Goal: Obtain resource: Download file/media

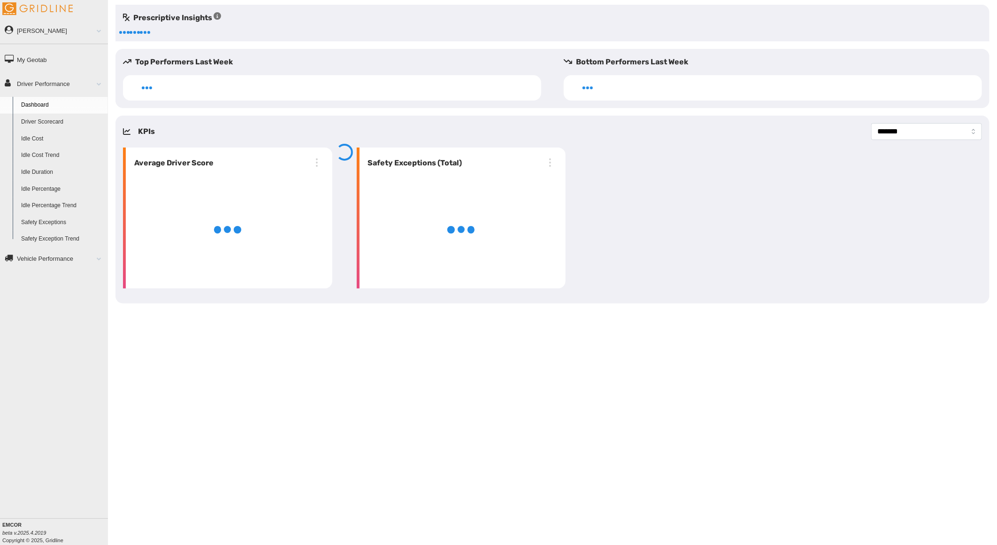
select select "**********"
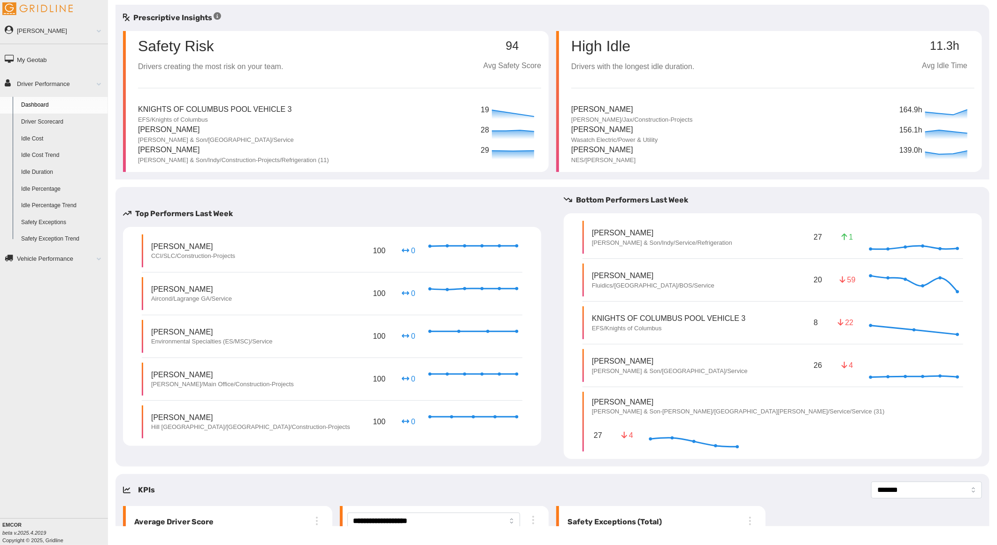
click at [65, 125] on link "Driver Scorecard" at bounding box center [62, 122] width 91 height 17
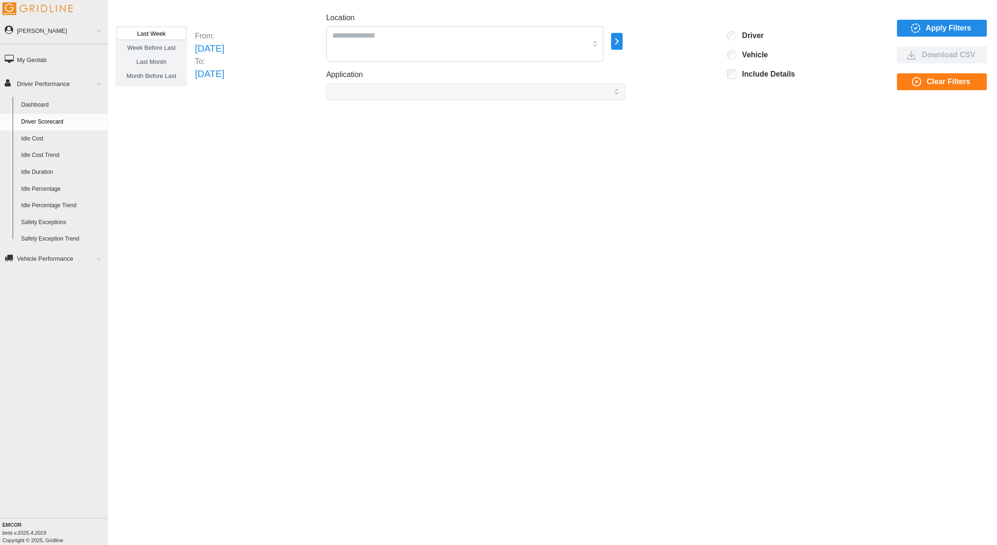
click at [170, 68] on div "Last Month" at bounding box center [151, 63] width 68 height 14
click at [155, 67] on label "Last Month" at bounding box center [151, 62] width 68 height 12
click at [162, 75] on span "Month Before Last" at bounding box center [152, 75] width 50 height 7
click at [224, 73] on p "[DATE]" at bounding box center [210, 74] width 30 height 15
click at [623, 39] on icon "button" at bounding box center [617, 41] width 11 height 11
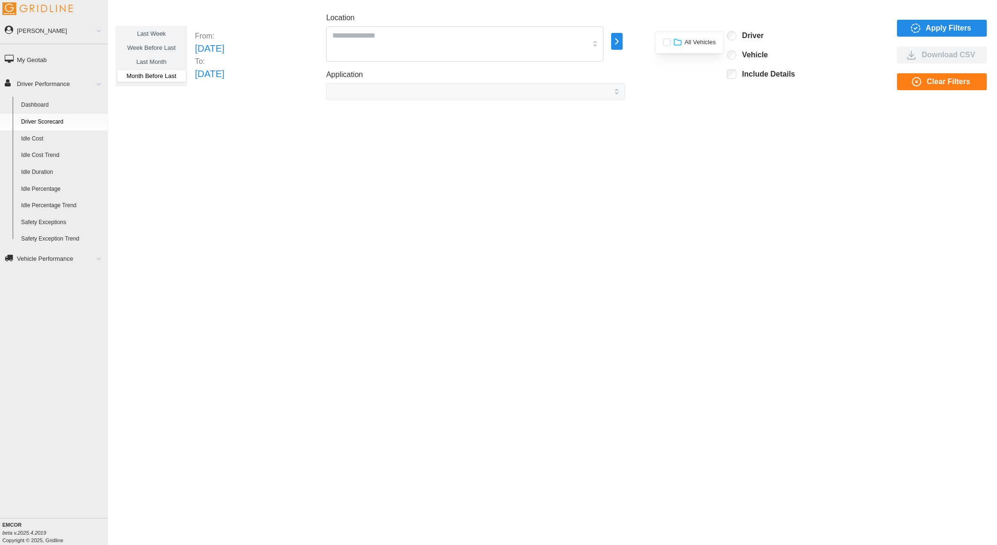
click at [681, 41] on icon at bounding box center [677, 42] width 7 height 6
click at [695, 46] on div "EMCOR" at bounding box center [701, 47] width 34 height 9
click at [689, 44] on div at bounding box center [689, 43] width 8 height 8
click at [733, 39] on p "EMCOR Building Services - EBS" at bounding box center [751, 43] width 89 height 8
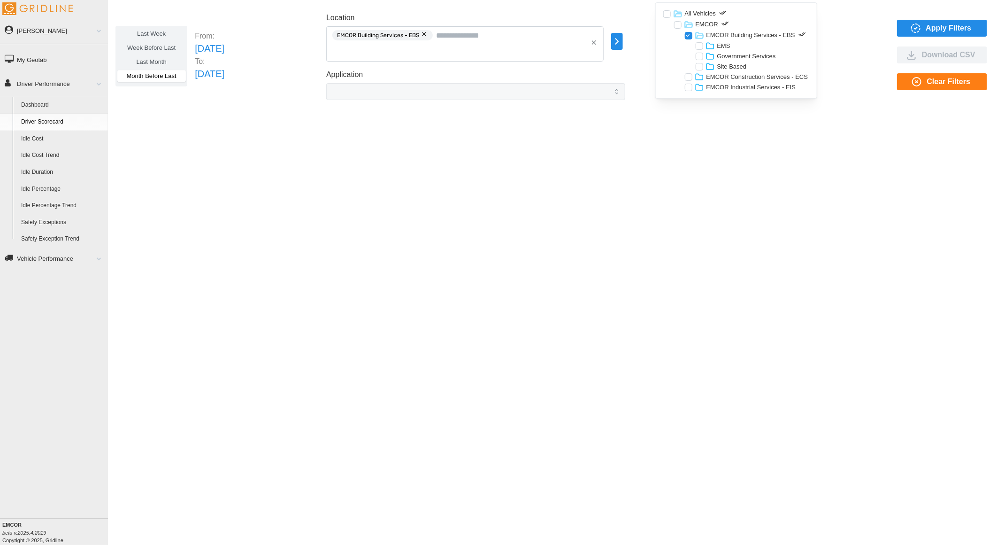
click at [720, 44] on p "EMS" at bounding box center [724, 46] width 13 height 8
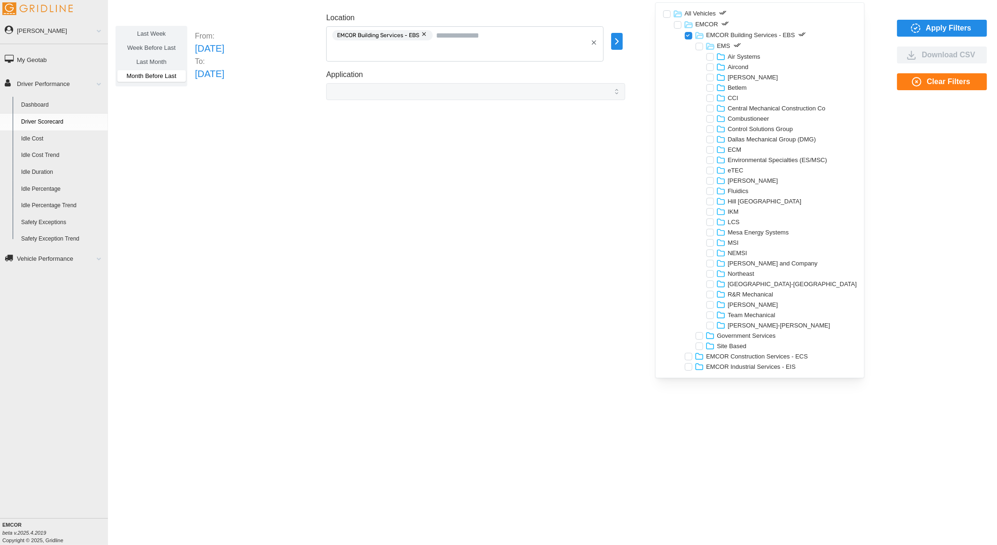
click at [721, 44] on p "EMS" at bounding box center [724, 46] width 13 height 8
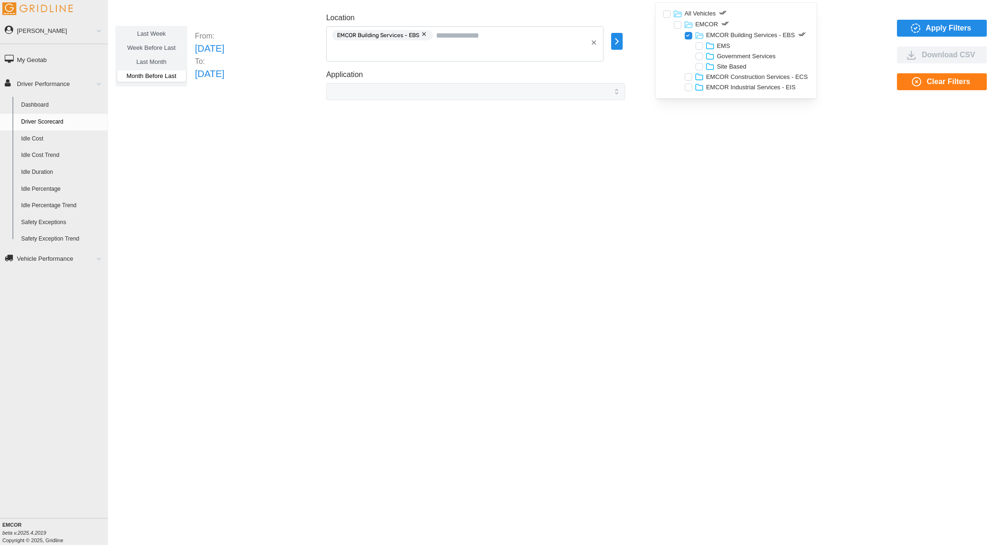
click at [721, 44] on p "EMS" at bounding box center [724, 46] width 13 height 8
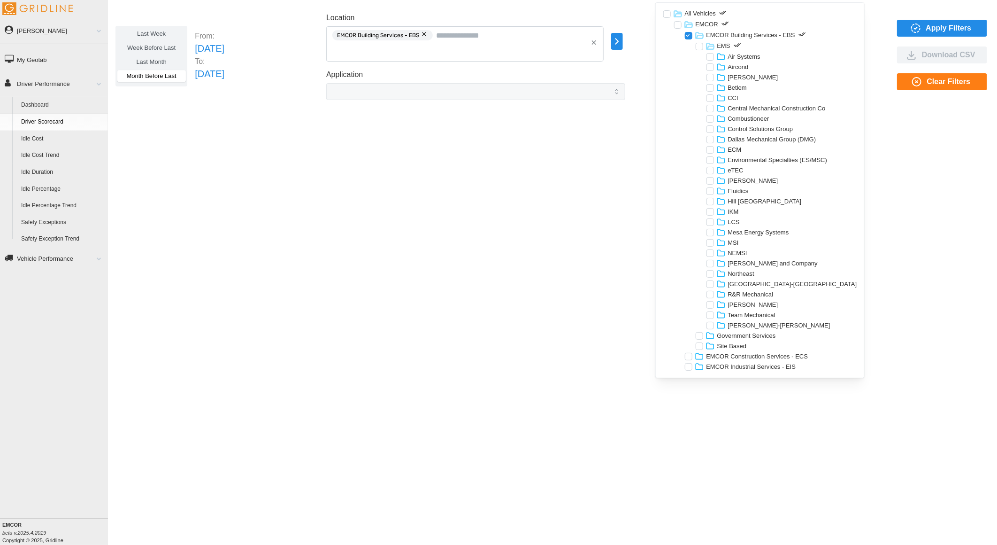
click at [699, 46] on div at bounding box center [700, 47] width 8 height 8
click at [727, 46] on p "EMS" at bounding box center [724, 46] width 13 height 8
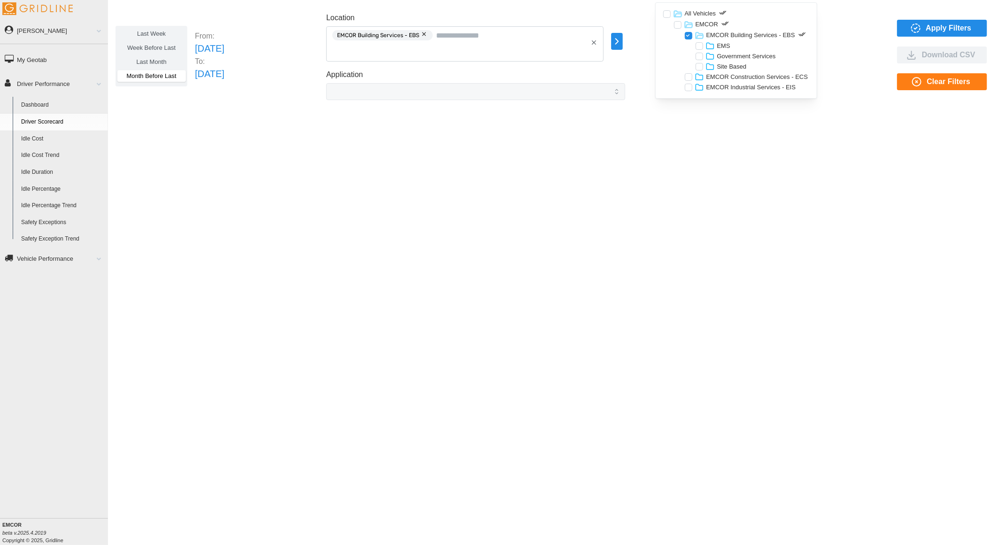
click at [727, 46] on p "EMS" at bounding box center [724, 46] width 13 height 8
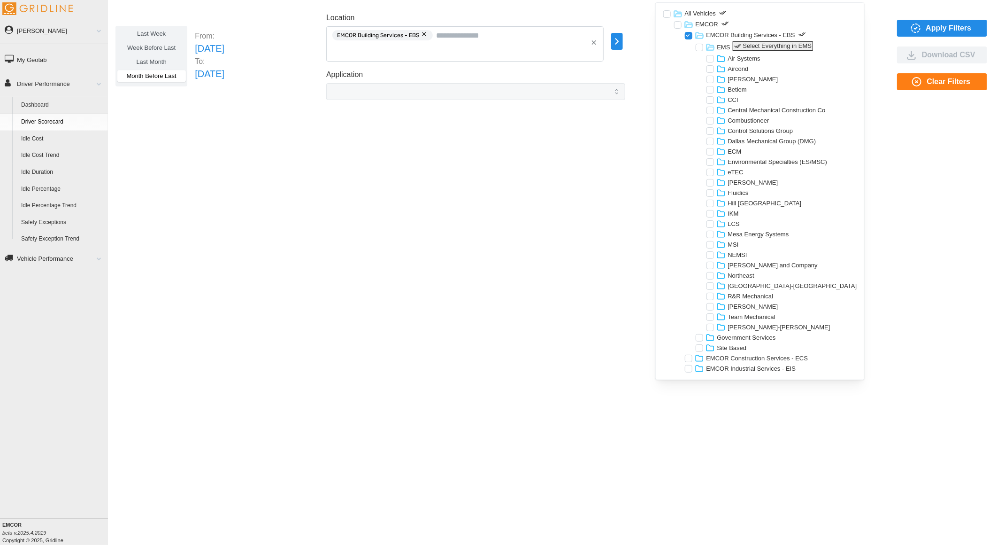
click at [736, 44] on icon "button" at bounding box center [738, 46] width 8 height 8
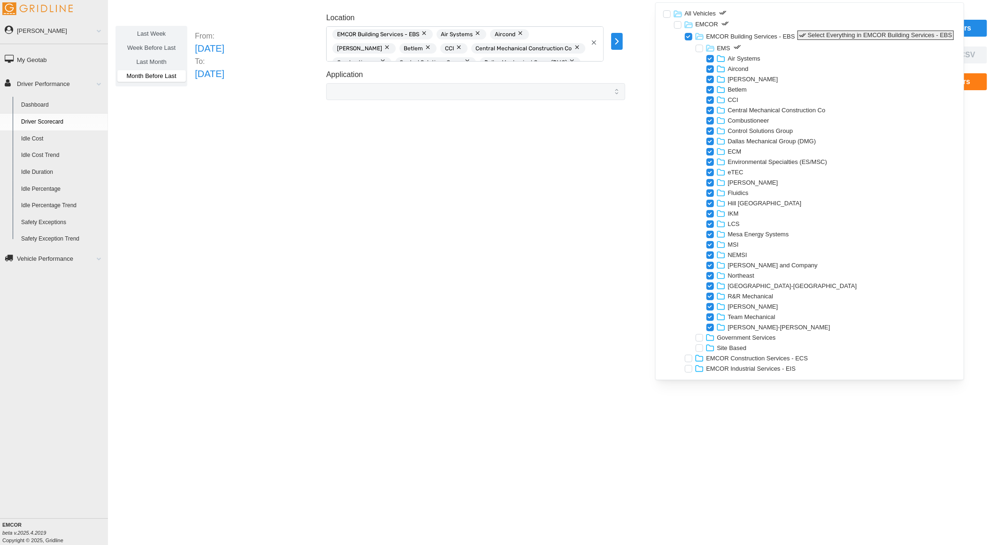
click at [799, 34] on icon "button" at bounding box center [803, 35] width 8 height 8
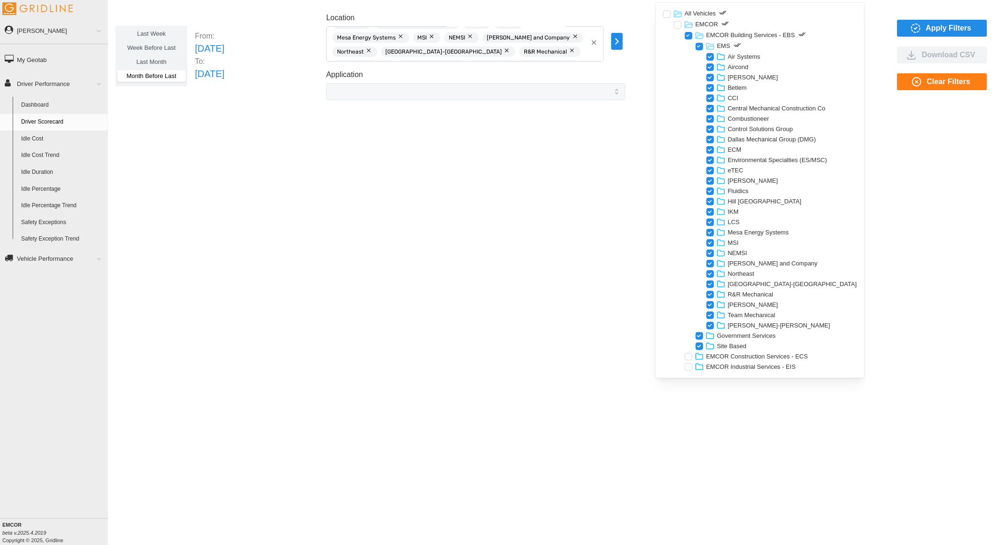
scroll to position [81, 0]
click at [489, 61] on button "button" at bounding box center [483, 66] width 11 height 10
click at [439, 61] on button "button" at bounding box center [433, 66] width 11 height 10
click at [360, 61] on button "button" at bounding box center [353, 66] width 11 height 10
click at [757, 333] on p "Government Services" at bounding box center [747, 336] width 59 height 8
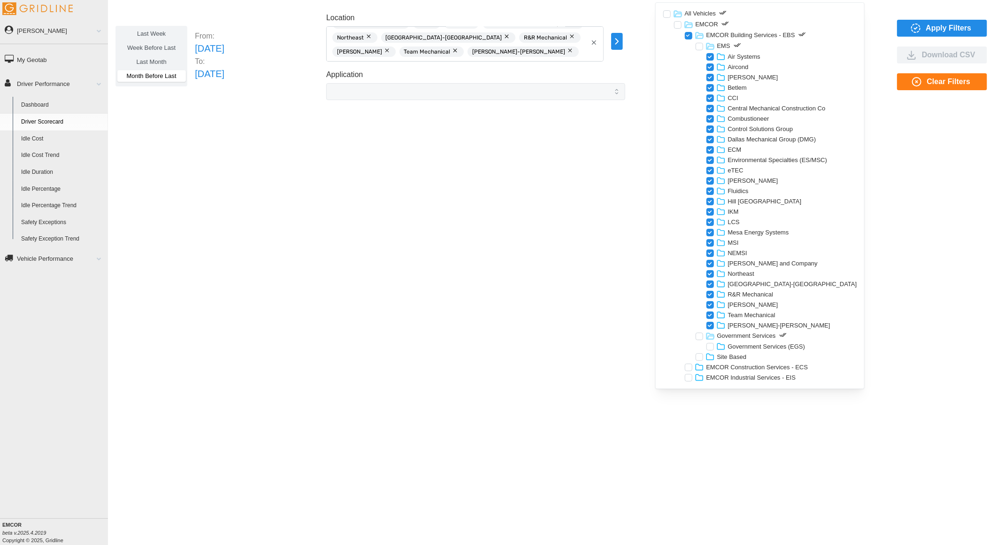
click at [711, 348] on div at bounding box center [711, 347] width 8 height 8
click at [719, 362] on div "EMCOR Construction Services - ECS" at bounding box center [761, 367] width 194 height 10
click at [718, 359] on p "Site Based" at bounding box center [733, 357] width 30 height 8
click at [753, 355] on icon "button" at bounding box center [754, 357] width 8 height 8
click at [917, 24] on icon "button" at bounding box center [916, 28] width 11 height 11
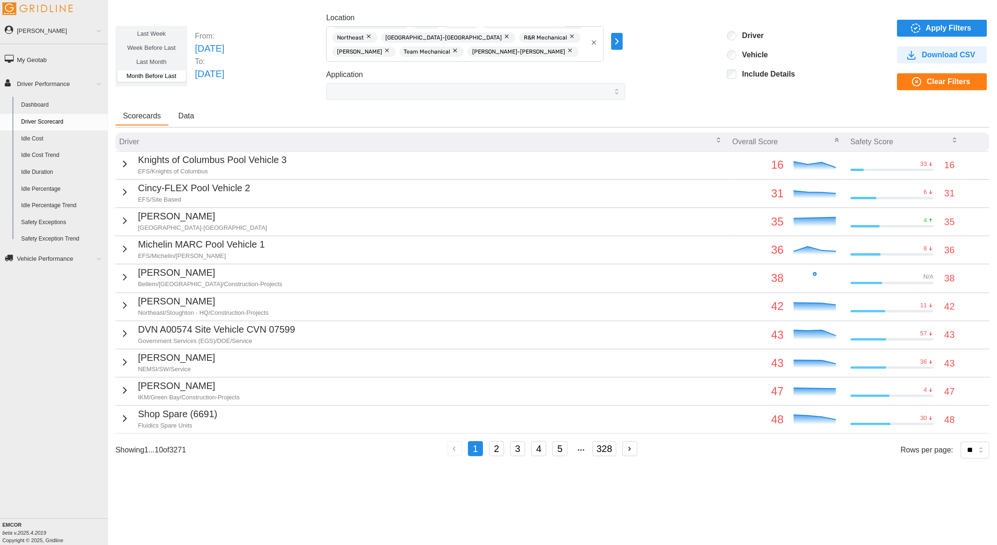
click at [763, 77] on label "Include Details" at bounding box center [766, 74] width 59 height 9
click at [914, 24] on icon "button" at bounding box center [913, 24] width 1 height 1
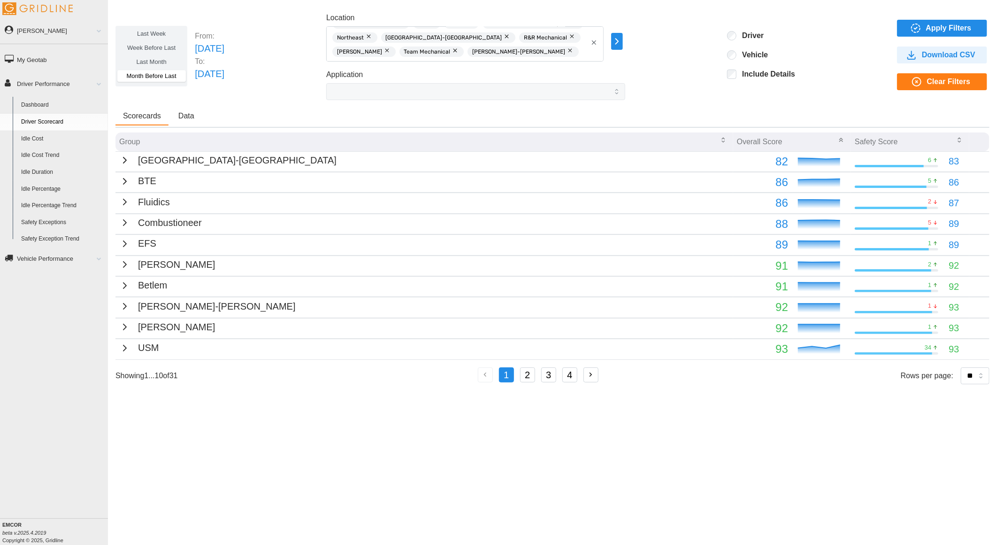
click at [195, 111] on button "Data" at bounding box center [186, 117] width 31 height 18
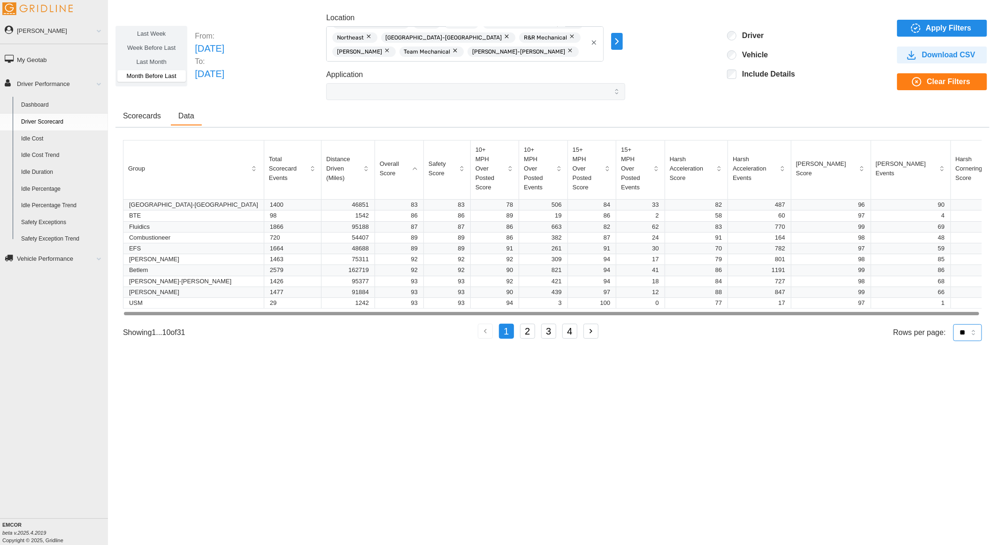
click at [979, 325] on select "** ** ** **" at bounding box center [968, 332] width 29 height 17
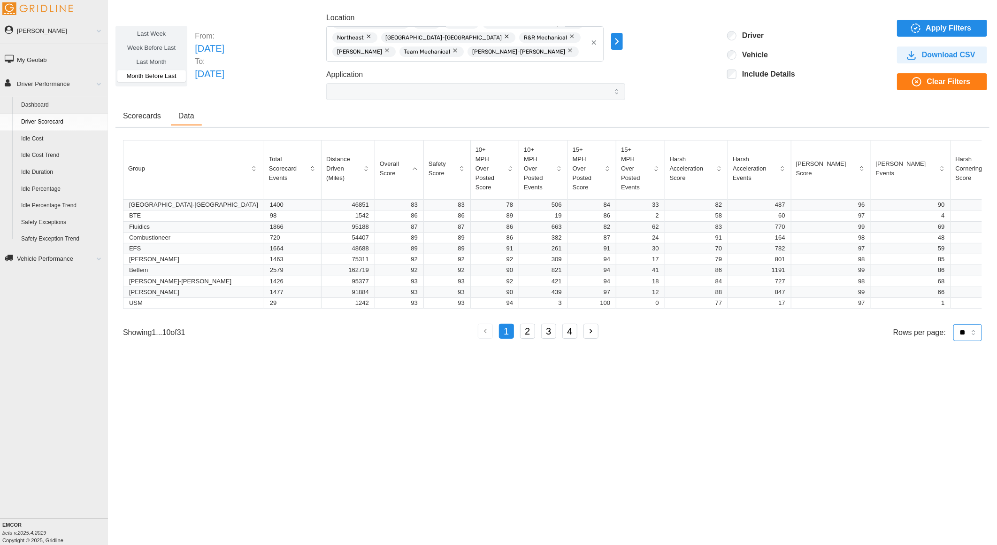
click at [954, 341] on select "** ** ** **" at bounding box center [968, 332] width 29 height 17
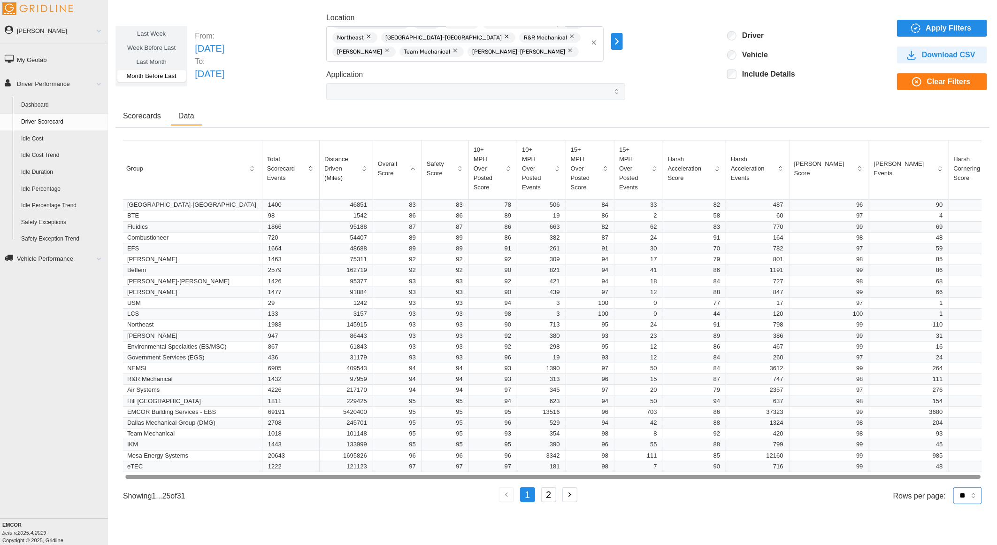
scroll to position [0, 0]
click at [960, 505] on div "Scorecards Data Group Total Scorecard Events Distance Driven (Miles) Overall Sc…" at bounding box center [553, 310] width 874 height 404
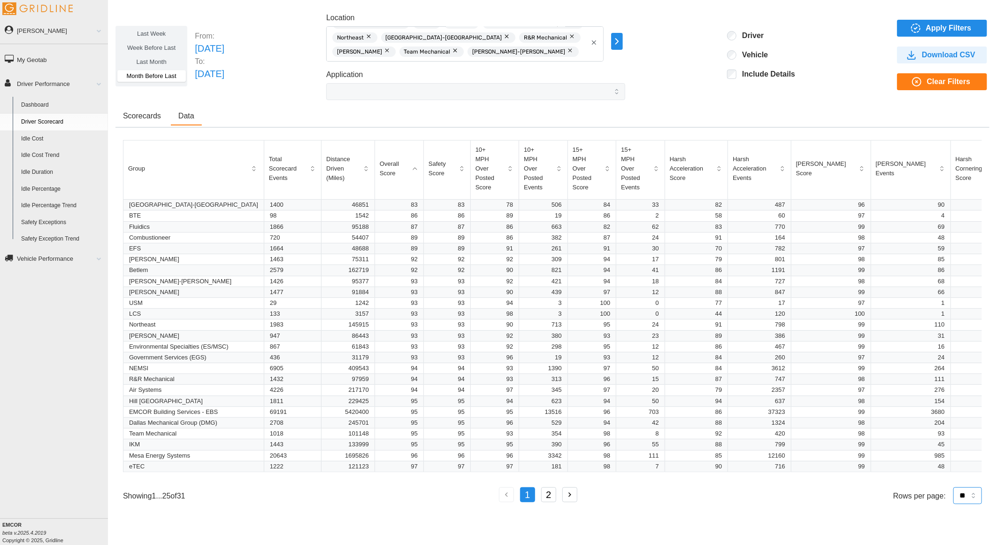
click at [977, 497] on select "** ** ** **" at bounding box center [968, 495] width 29 height 17
select select "**"
click at [954, 504] on select "** ** ** **" at bounding box center [968, 495] width 29 height 17
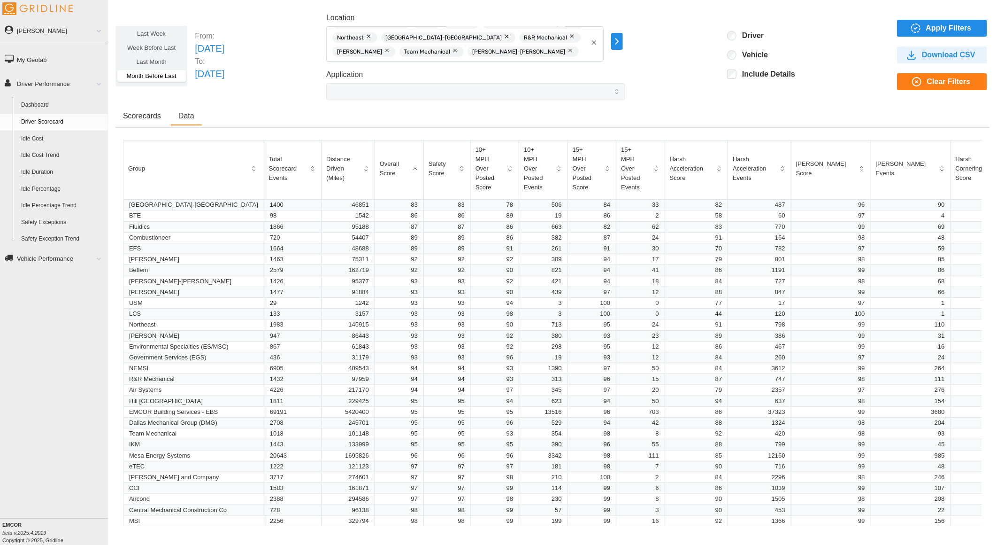
click at [909, 56] on icon "button" at bounding box center [911, 54] width 11 height 11
